Goal: Task Accomplishment & Management: Use online tool/utility

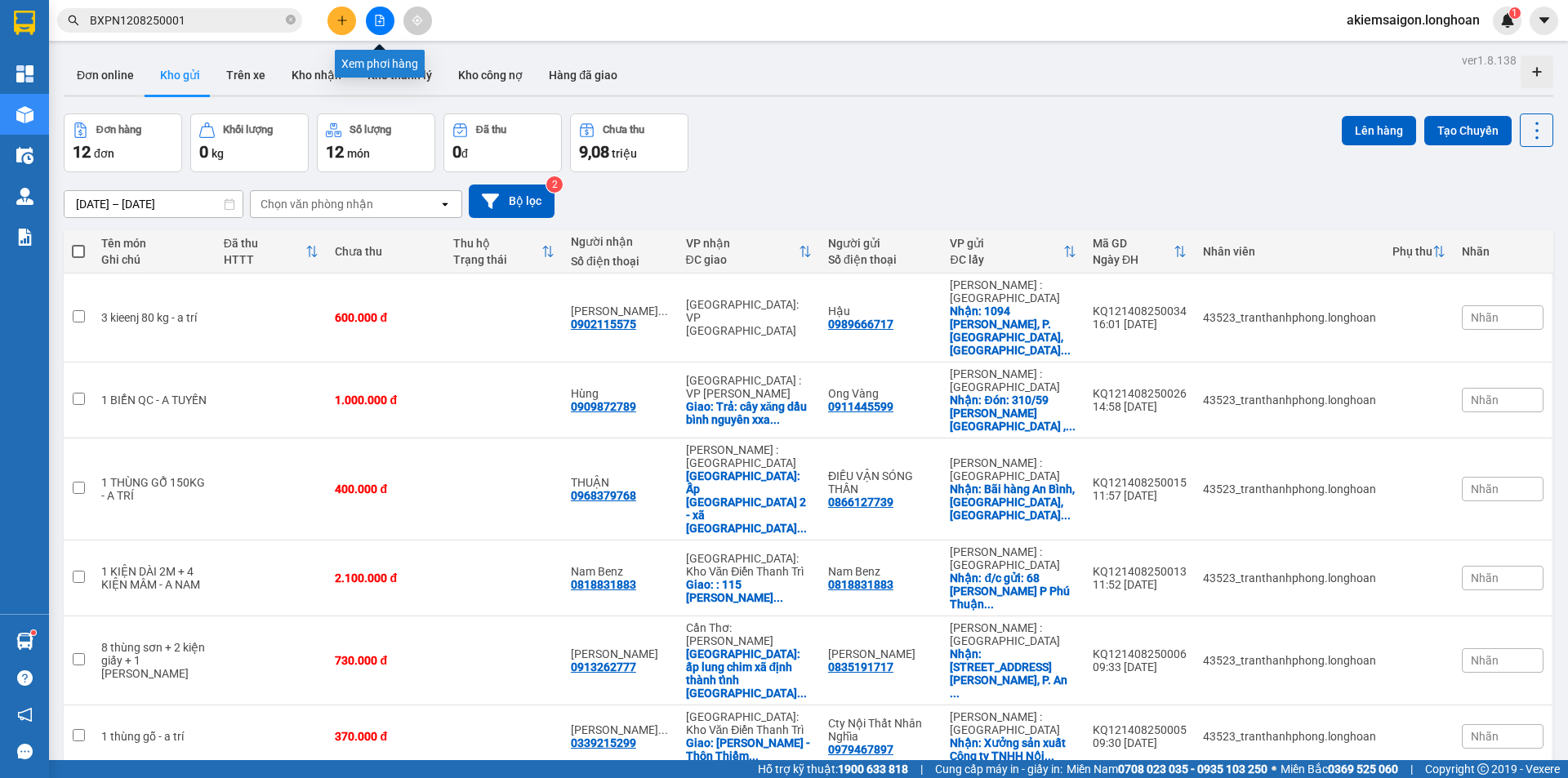
click at [374, 25] on icon "file-add" at bounding box center [380, 20] width 12 height 12
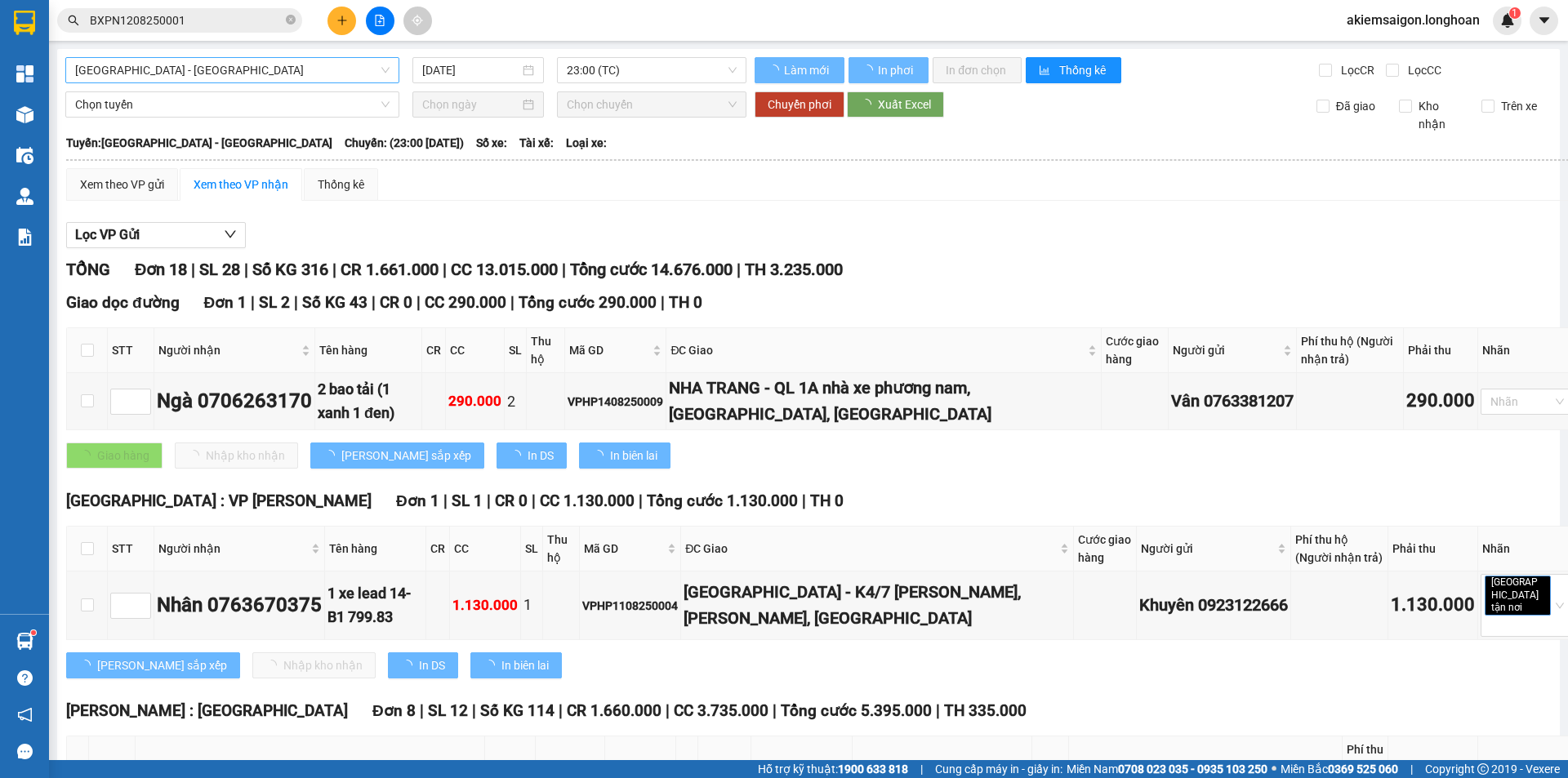
click at [288, 76] on span "[GEOGRAPHIC_DATA] - [GEOGRAPHIC_DATA]" at bounding box center [232, 70] width 315 height 25
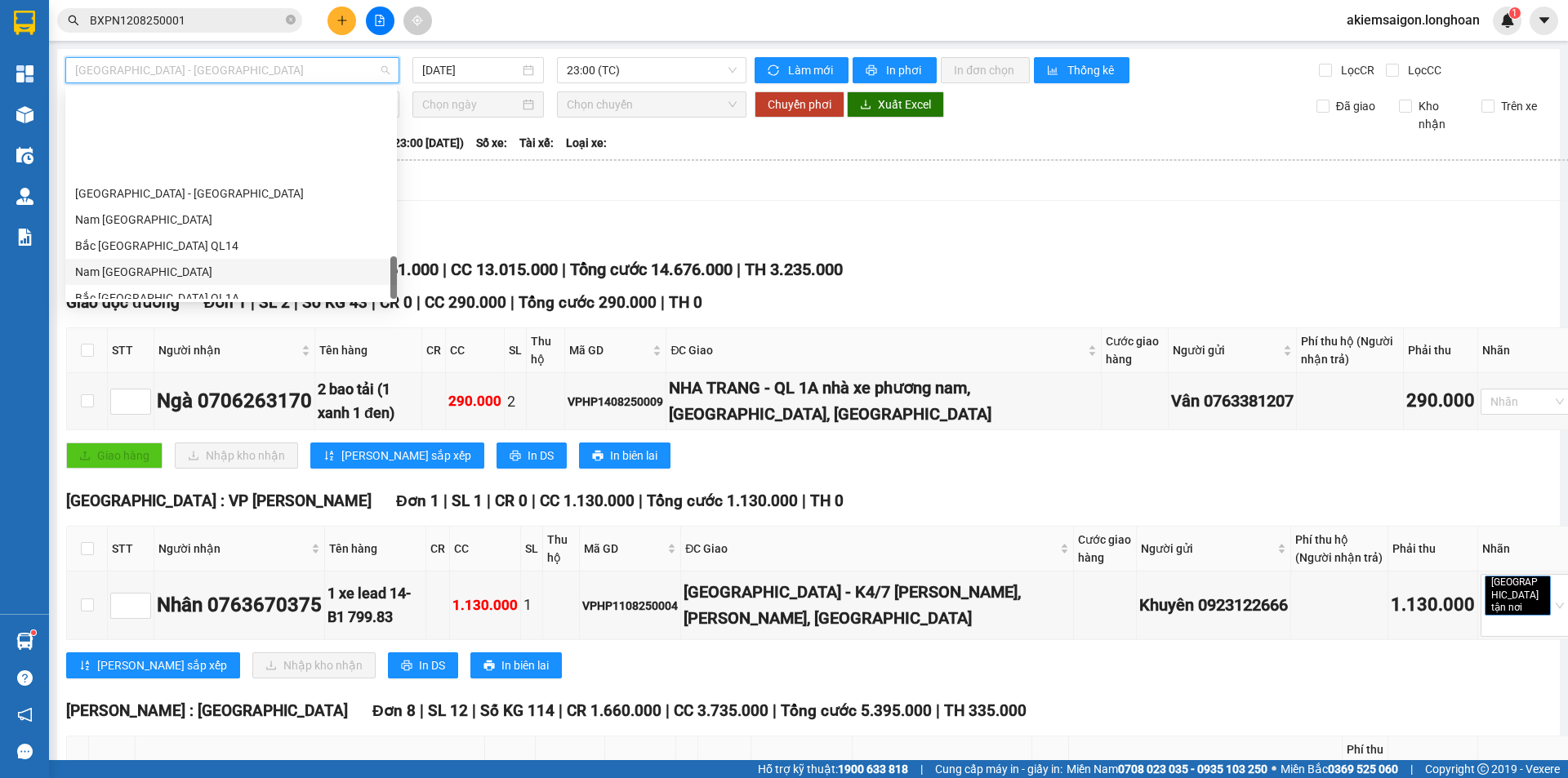
scroll to position [1072, 0]
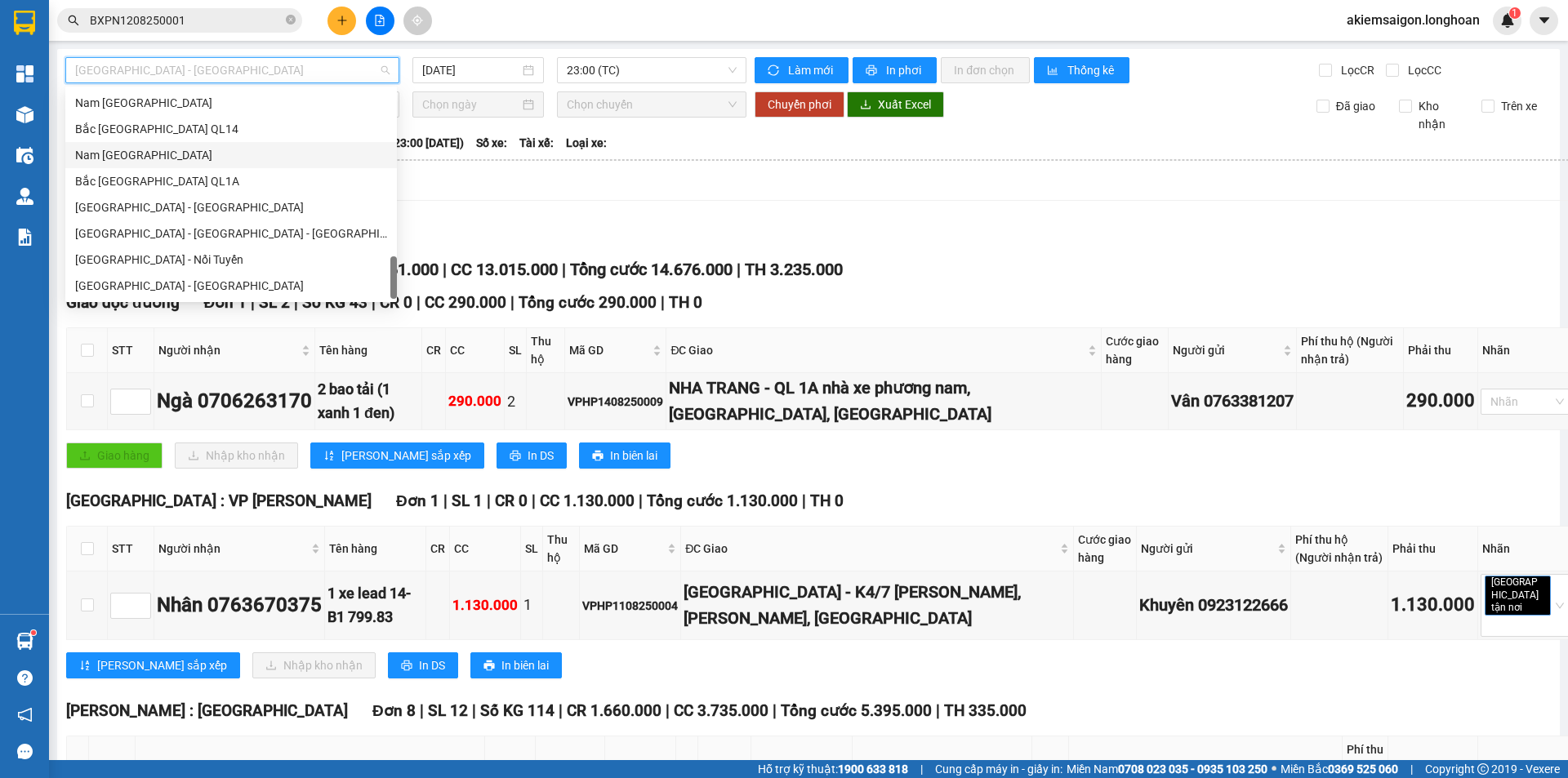
click at [180, 156] on div "Nam [GEOGRAPHIC_DATA]" at bounding box center [230, 154] width 312 height 18
type input "[DATE]"
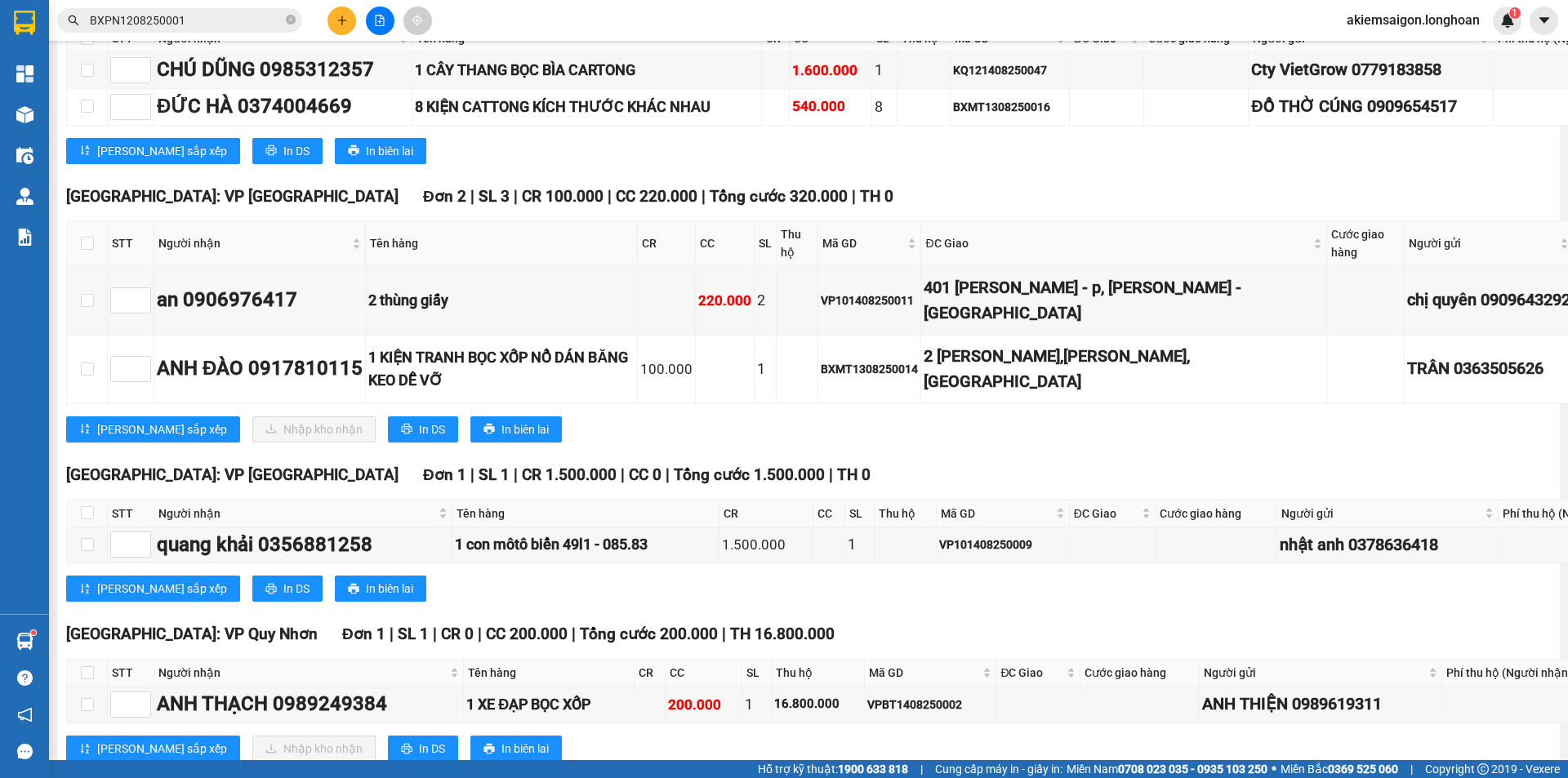
scroll to position [8514, 0]
